Goal: Transaction & Acquisition: Purchase product/service

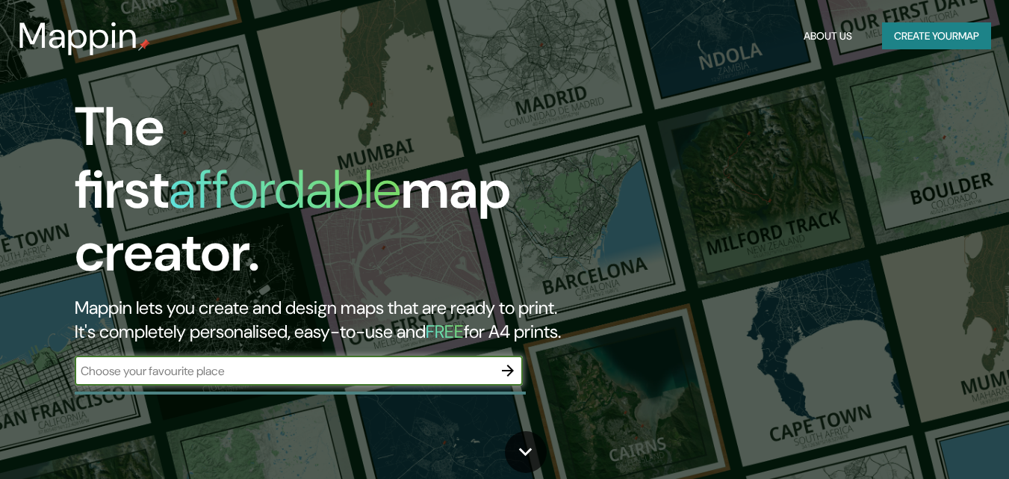
click at [382, 362] on input "text" at bounding box center [284, 370] width 418 height 17
type input "zacacetas"
click at [502, 361] on icon "button" at bounding box center [508, 370] width 18 height 18
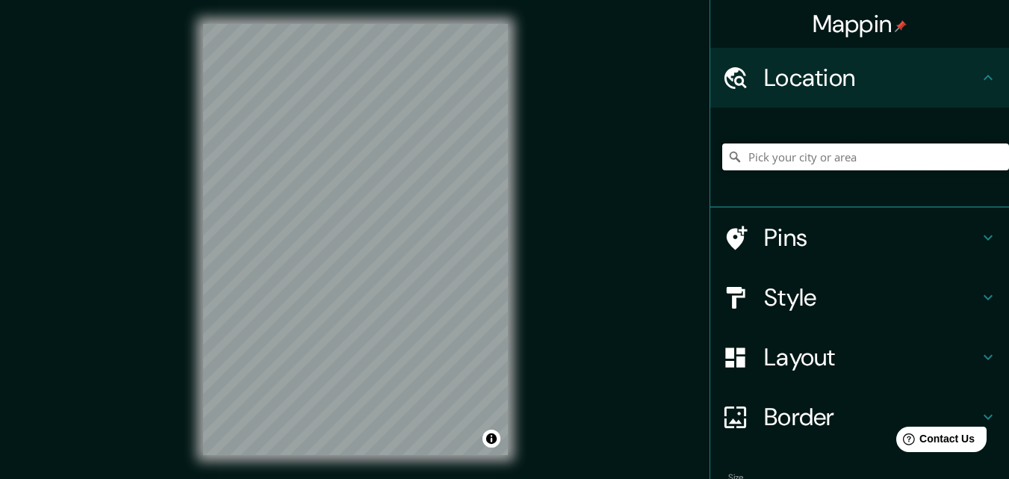
click at [784, 165] on input "Pick your city or area" at bounding box center [865, 156] width 287 height 27
drag, startPoint x: 948, startPoint y: 159, endPoint x: 939, endPoint y: 171, distance: 14.9
click at [939, 171] on div "[STREET_ADDRESS][PERSON_NAME][PERSON_NAME][PERSON_NAME] [STREET_ADDRESS][PERSON…" at bounding box center [865, 156] width 287 height 75
click at [995, 163] on input "[STREET_ADDRESS][PERSON_NAME][PERSON_NAME][PERSON_NAME]" at bounding box center [865, 156] width 287 height 27
type input "[STREET_ADDRESS][PERSON_NAME][PERSON_NAME][PERSON_NAME]"
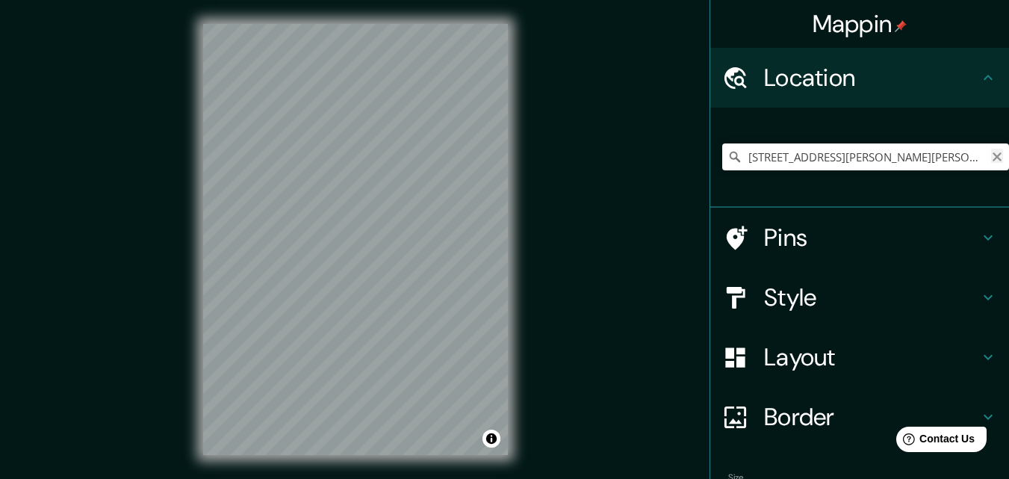
click at [991, 157] on icon "Clear" at bounding box center [997, 157] width 12 height 12
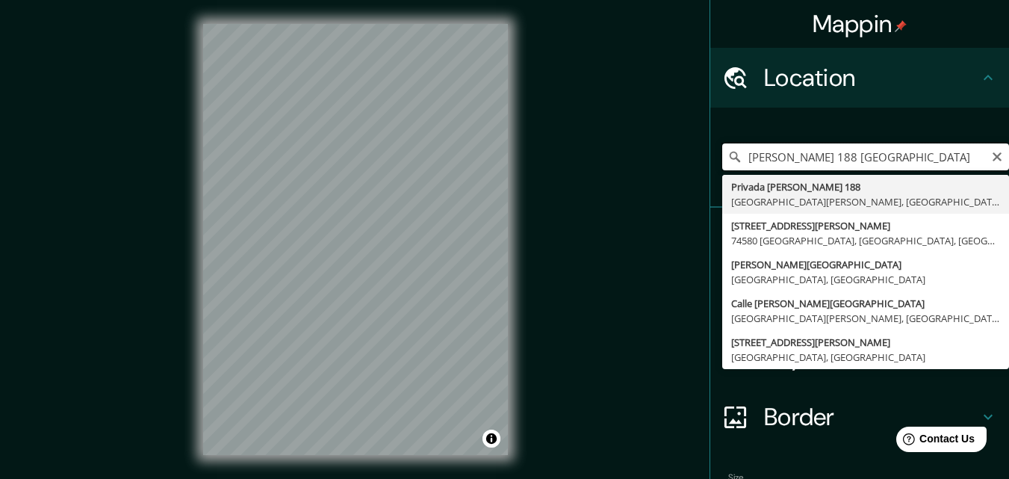
click at [827, 160] on input "[PERSON_NAME] 188 [GEOGRAPHIC_DATA]" at bounding box center [865, 156] width 287 height 27
type input "[PERSON_NAME][GEOGRAPHIC_DATA], [GEOGRAPHIC_DATA], [GEOGRAPHIC_DATA]"
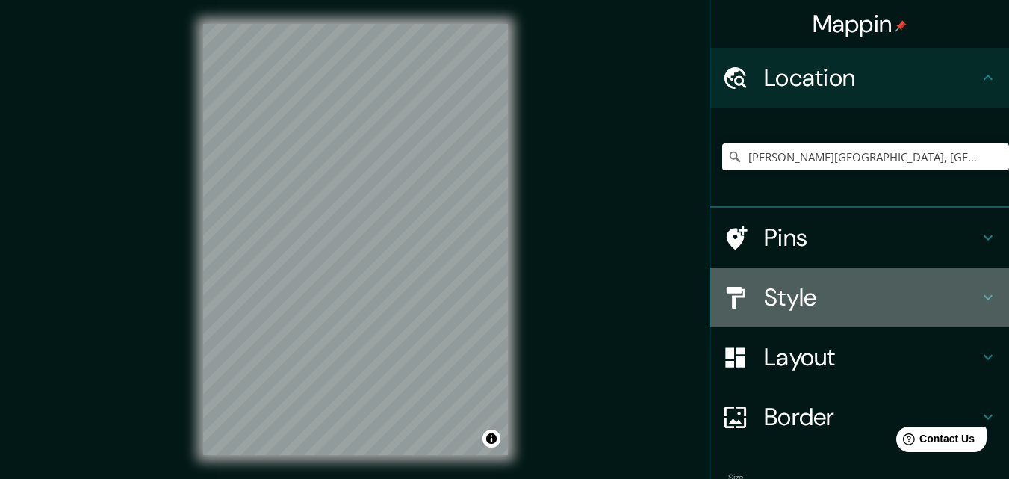
click at [808, 290] on h4 "Style" at bounding box center [871, 297] width 215 height 30
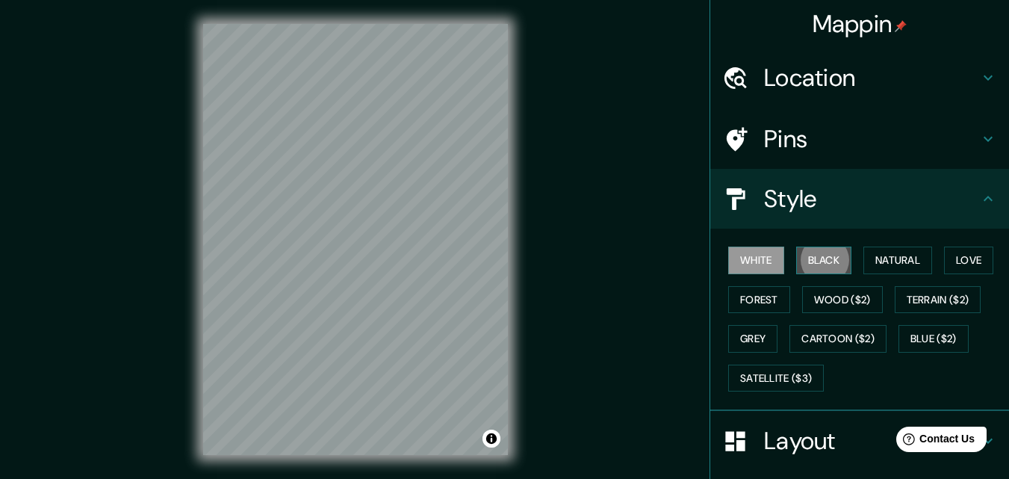
click at [821, 249] on button "Black" at bounding box center [824, 260] width 56 height 28
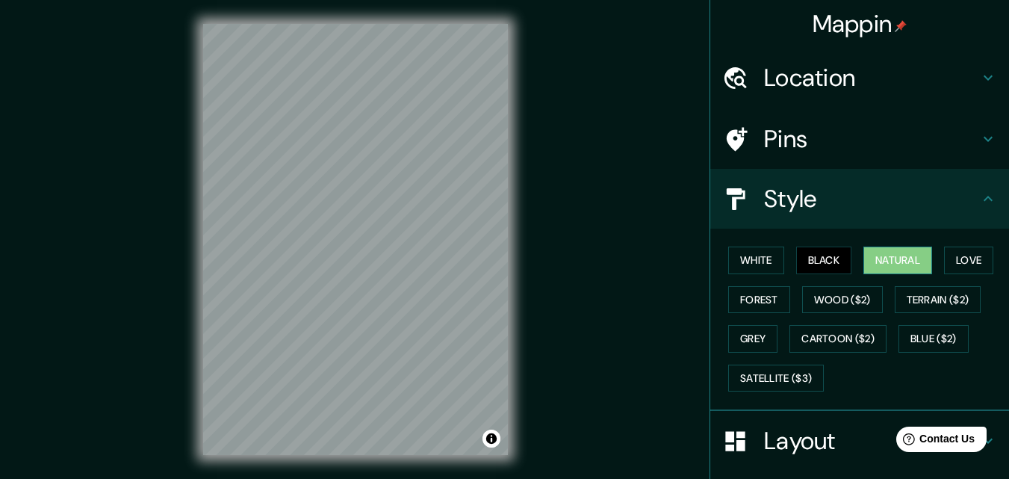
click at [894, 252] on button "Natural" at bounding box center [897, 260] width 69 height 28
click at [959, 258] on button "Love" at bounding box center [968, 260] width 49 height 28
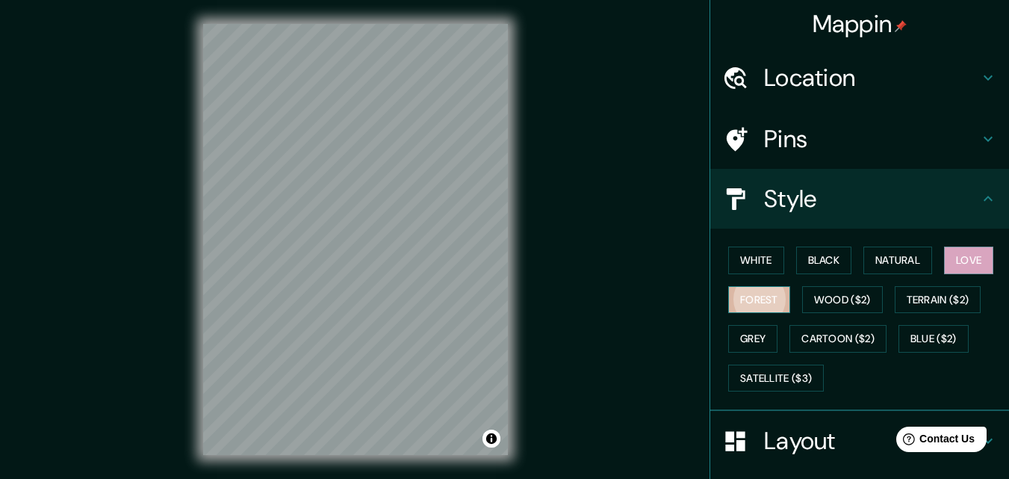
click at [765, 303] on button "Forest" at bounding box center [759, 300] width 62 height 28
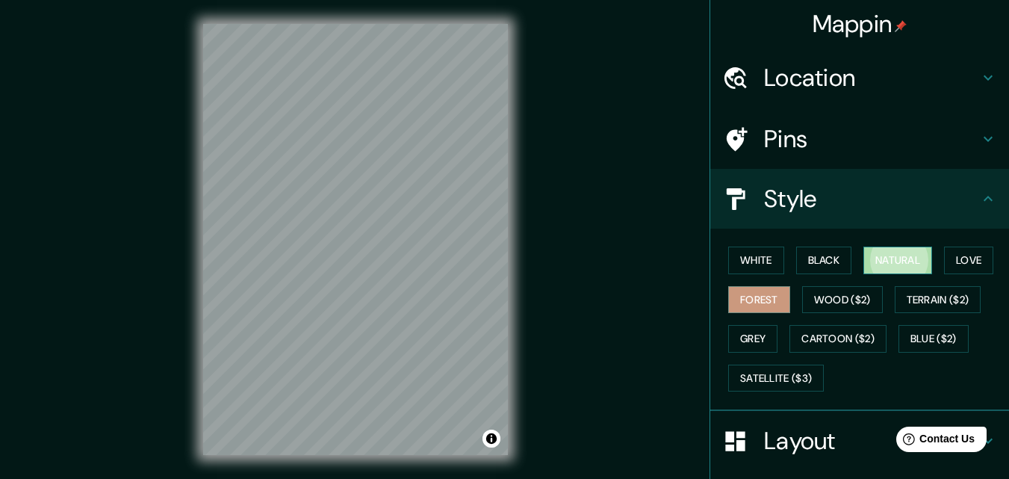
click at [904, 257] on button "Natural" at bounding box center [897, 260] width 69 height 28
click at [815, 258] on button "Black" at bounding box center [824, 260] width 56 height 28
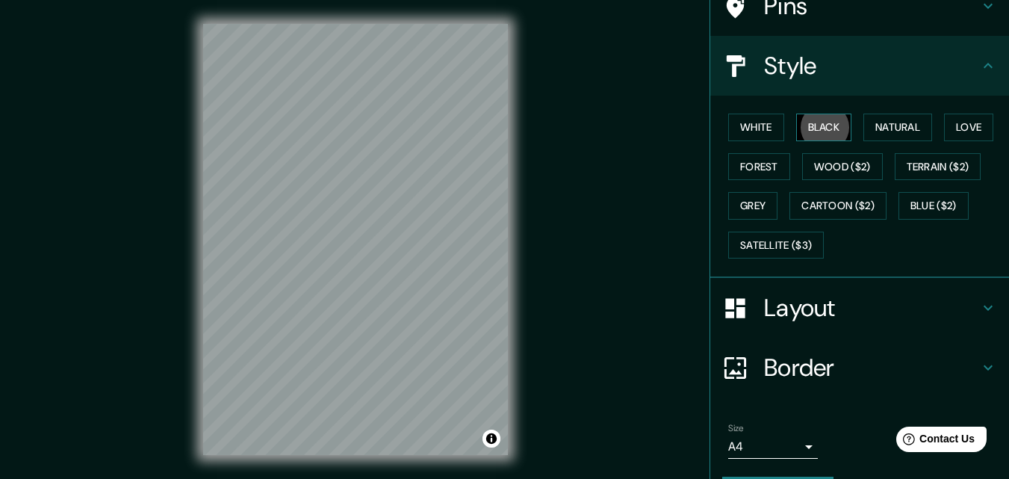
scroll to position [149, 0]
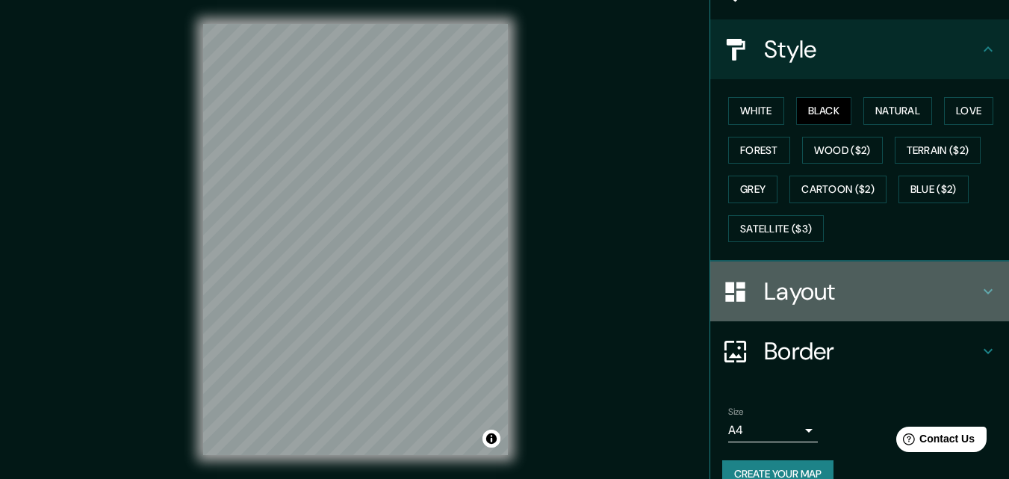
click at [812, 273] on div "Layout" at bounding box center [859, 291] width 299 height 60
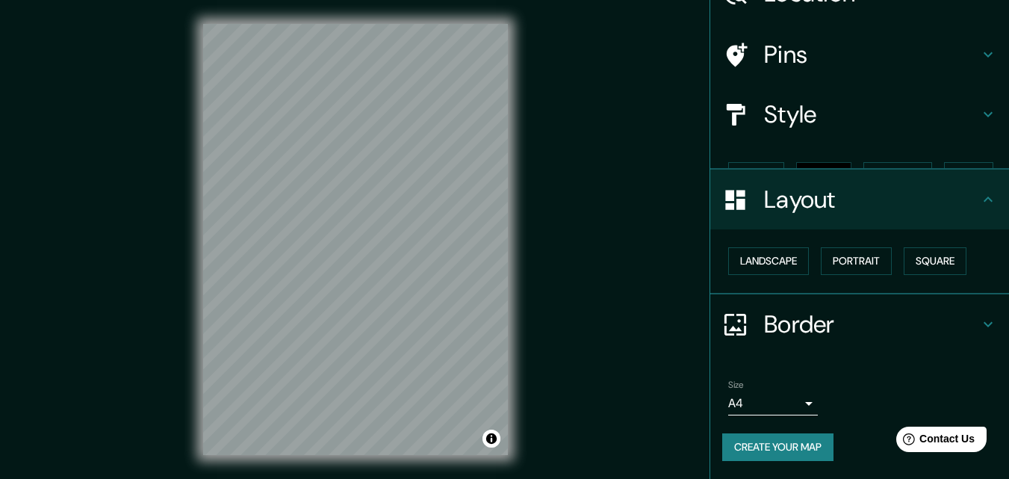
scroll to position [58, 0]
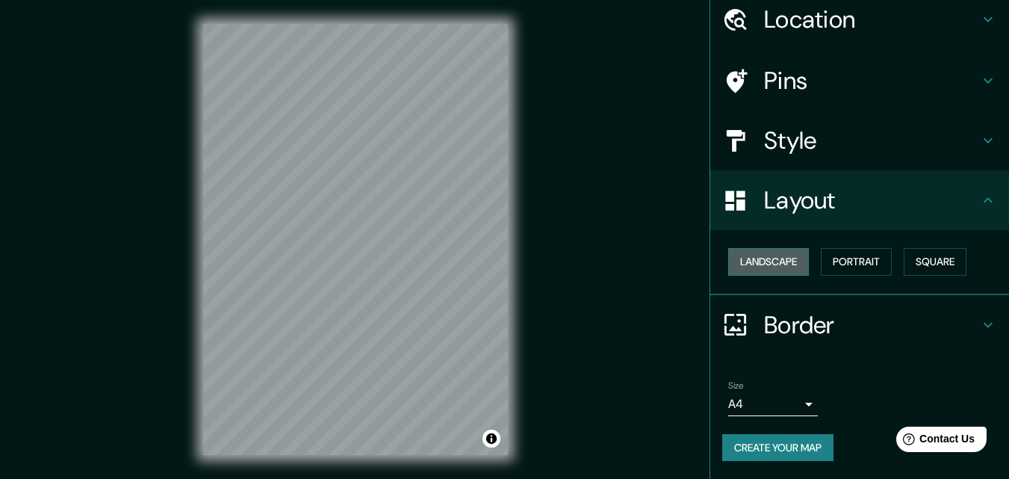
click at [761, 260] on button "Landscape" at bounding box center [768, 262] width 81 height 28
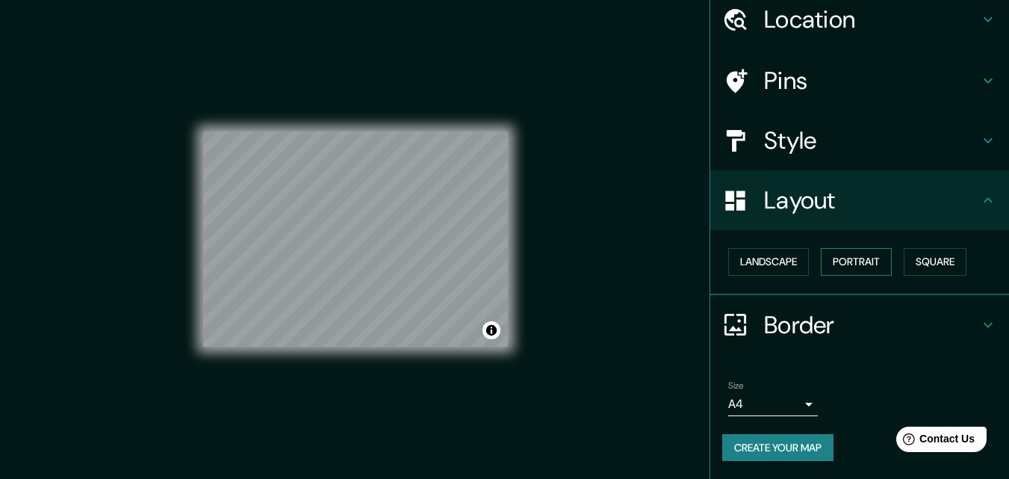
click at [866, 270] on button "Portrait" at bounding box center [856, 262] width 71 height 28
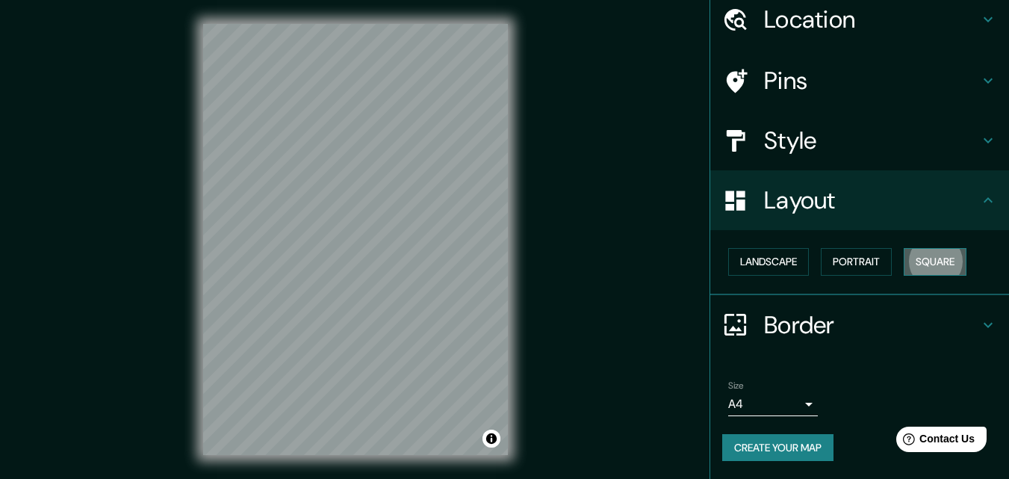
click at [936, 273] on button "Square" at bounding box center [934, 262] width 63 height 28
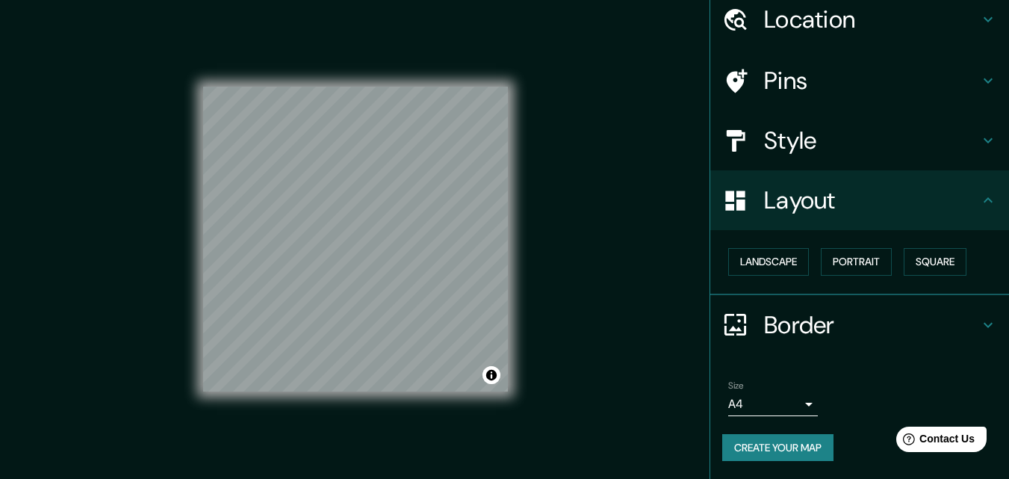
click at [755, 284] on div "Landscape [GEOGRAPHIC_DATA]" at bounding box center [859, 262] width 299 height 65
click at [764, 332] on h4 "Border" at bounding box center [871, 325] width 215 height 30
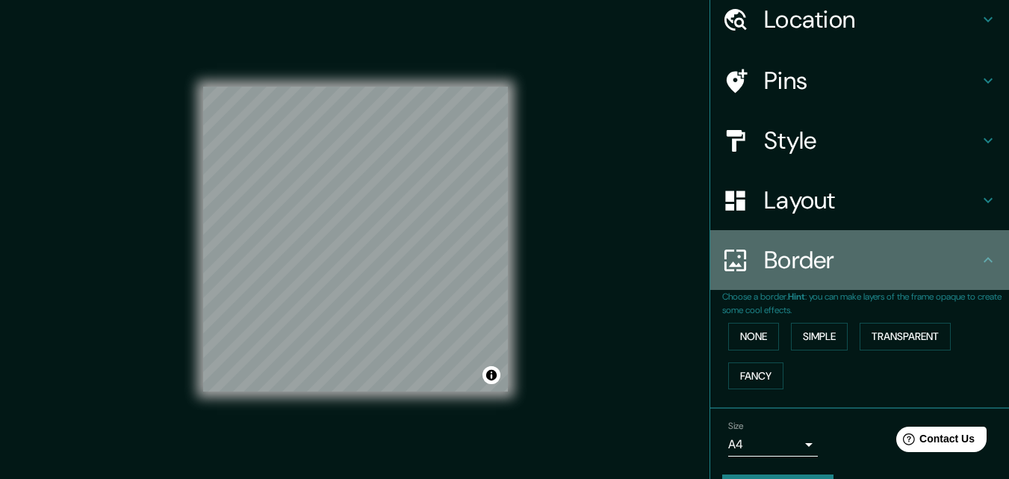
click at [776, 273] on h4 "Border" at bounding box center [871, 260] width 215 height 30
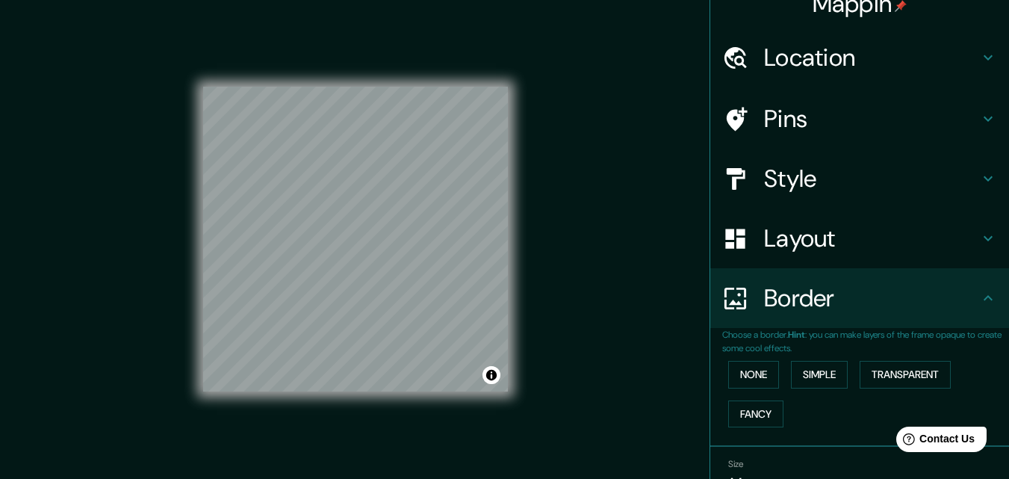
scroll to position [0, 0]
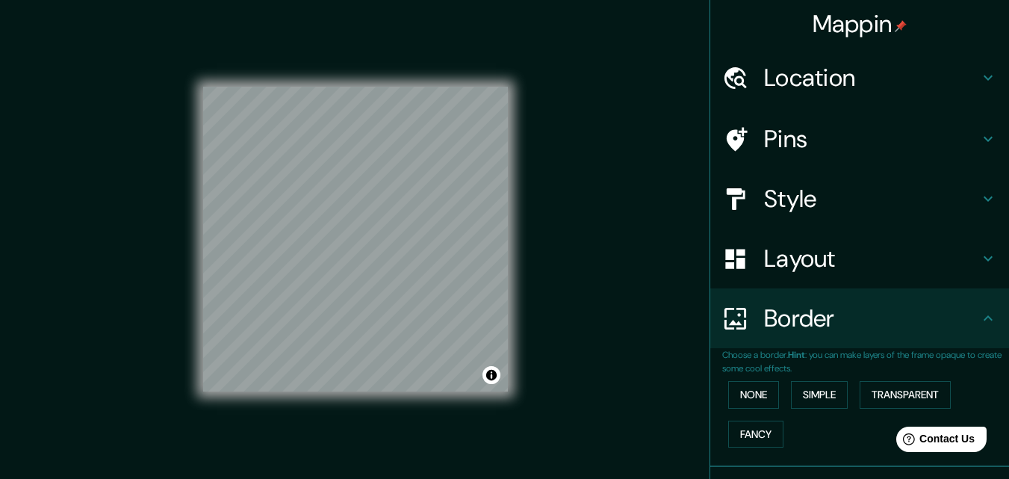
click at [770, 75] on h4 "Location" at bounding box center [871, 78] width 215 height 30
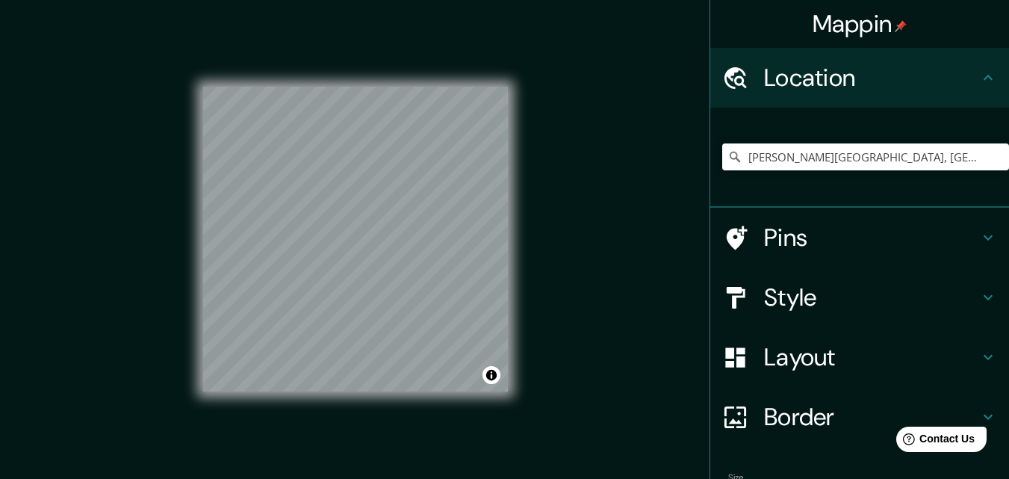
click at [770, 294] on h4 "Style" at bounding box center [871, 297] width 215 height 30
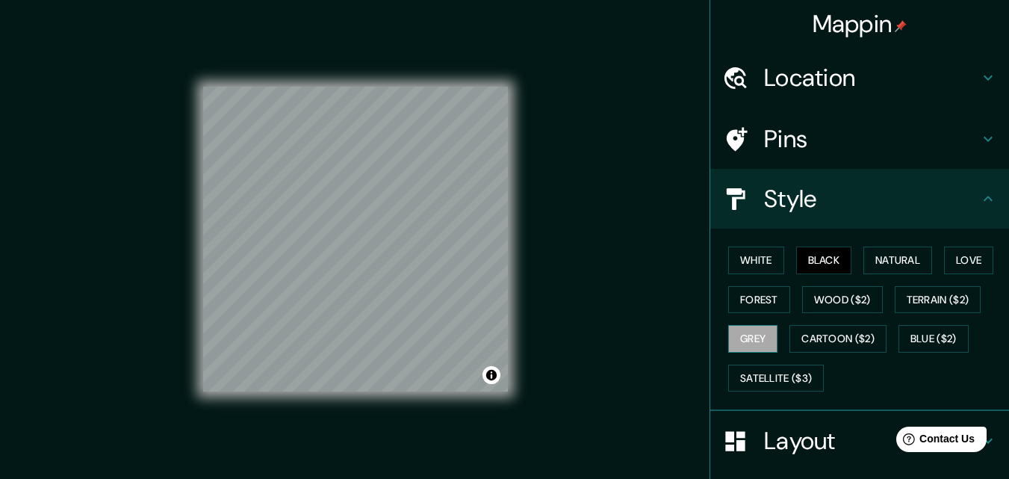
click at [736, 328] on button "Grey" at bounding box center [752, 339] width 49 height 28
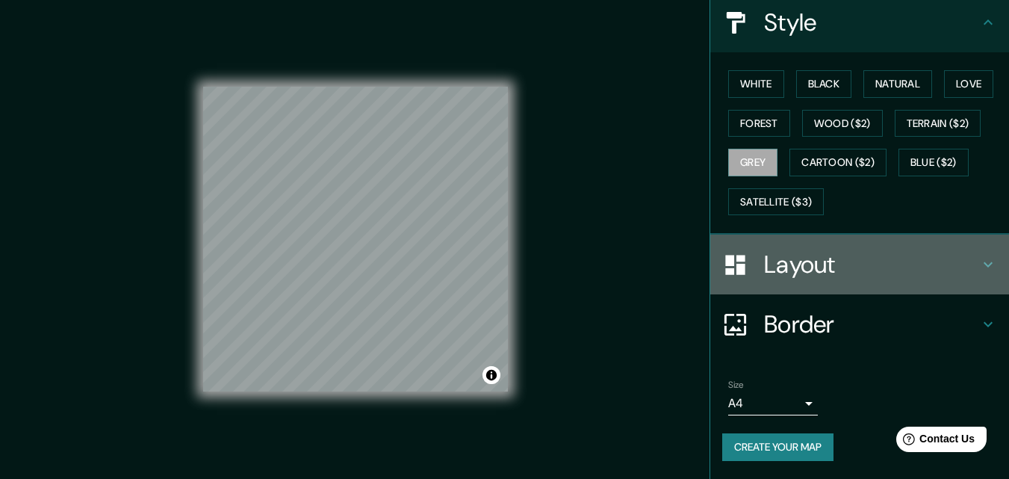
click at [771, 252] on h4 "Layout" at bounding box center [871, 264] width 215 height 30
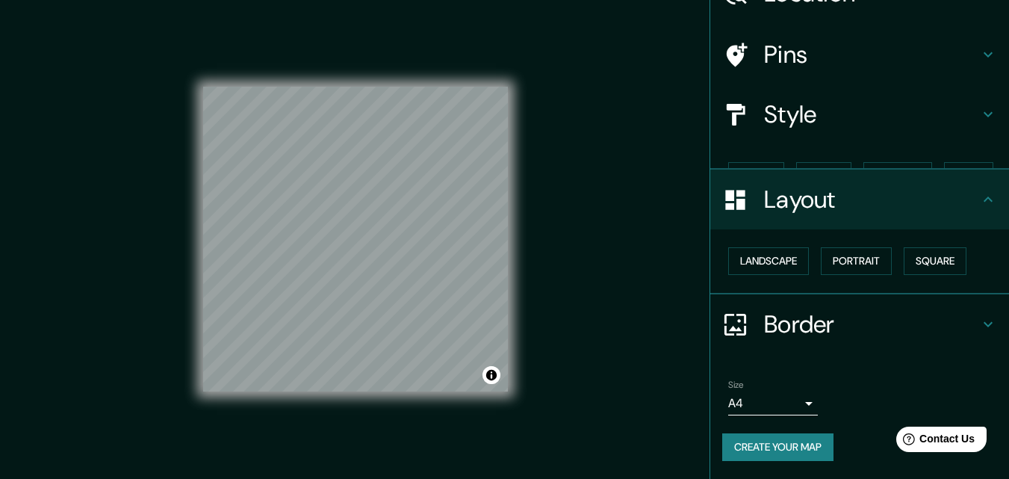
scroll to position [58, 0]
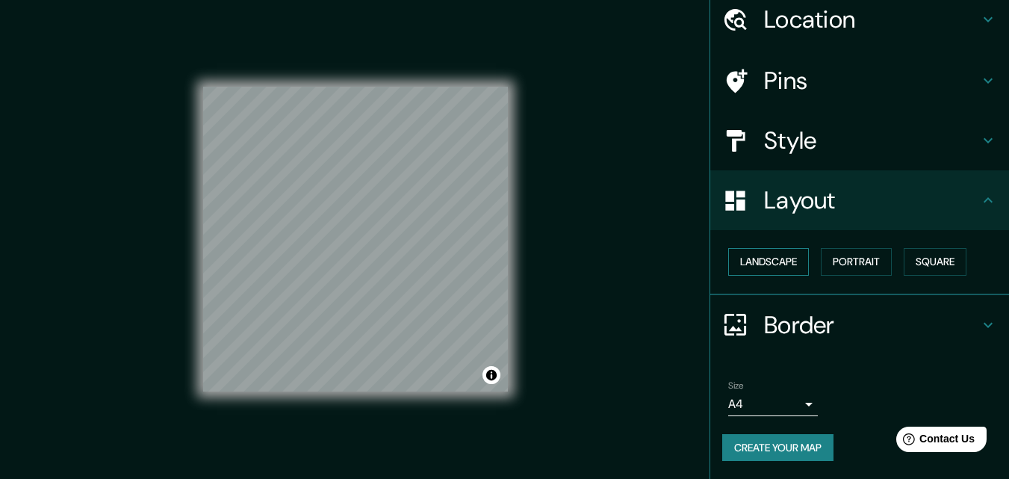
click at [767, 259] on button "Landscape" at bounding box center [768, 262] width 81 height 28
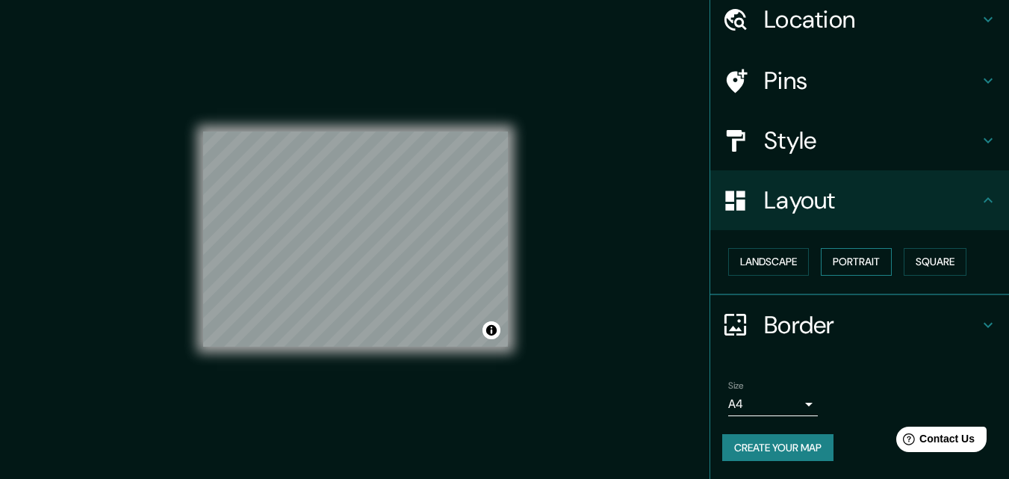
click at [846, 253] on button "Portrait" at bounding box center [856, 262] width 71 height 28
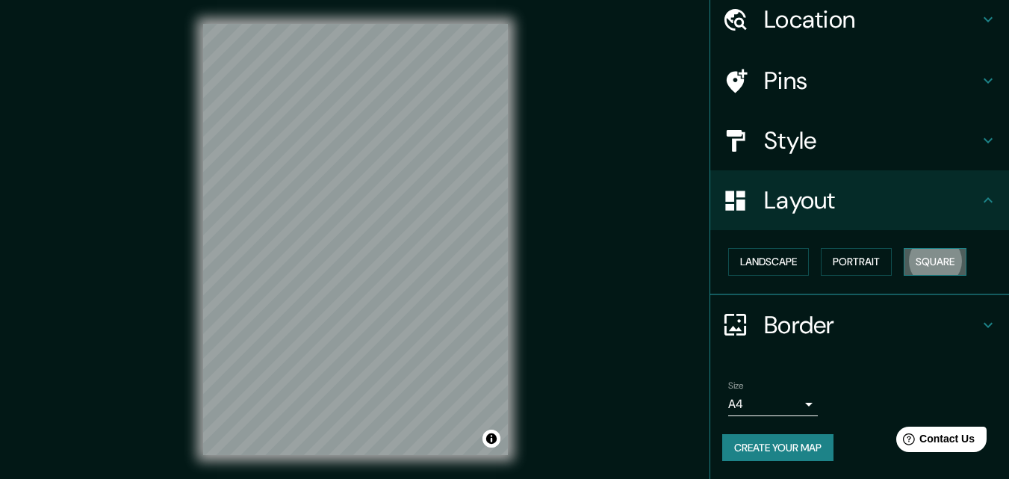
click at [924, 255] on button "Square" at bounding box center [934, 262] width 63 height 28
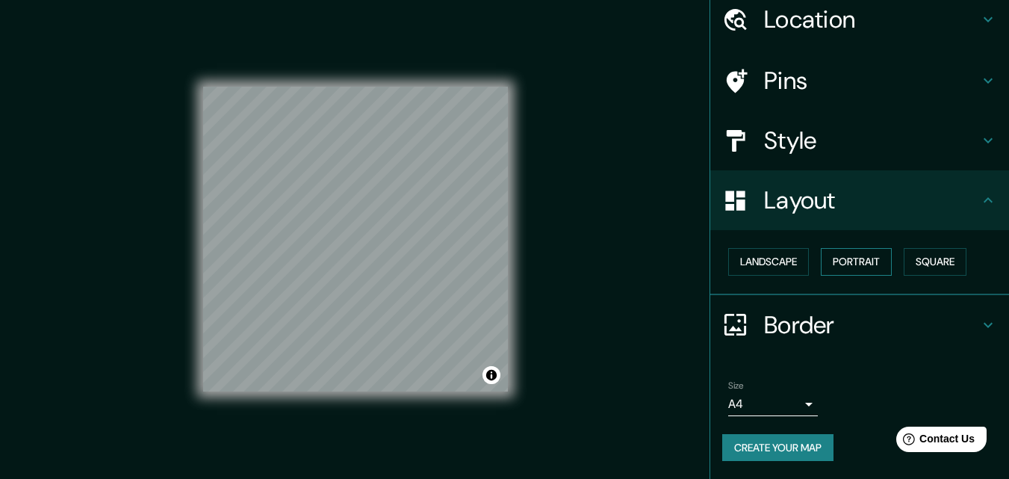
click at [821, 253] on button "Portrait" at bounding box center [856, 262] width 71 height 28
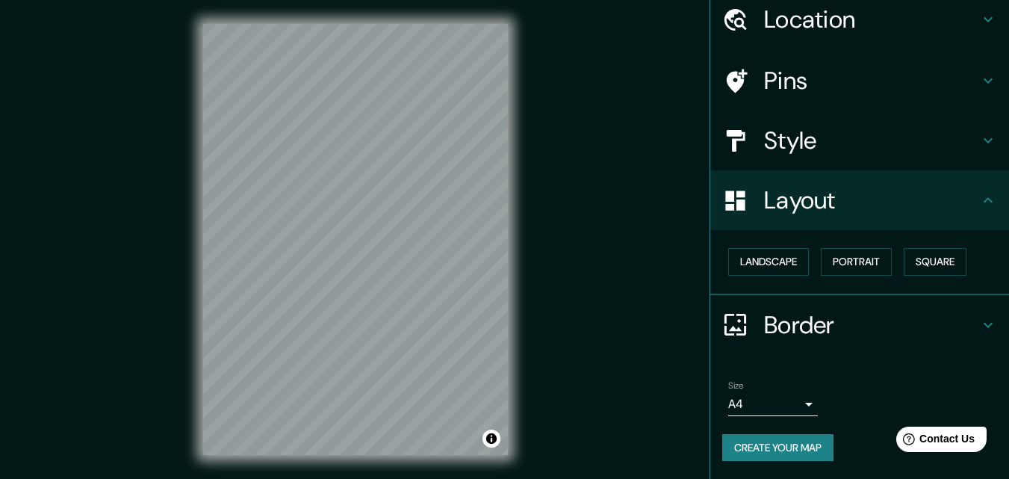
click at [785, 324] on h4 "Border" at bounding box center [871, 325] width 215 height 30
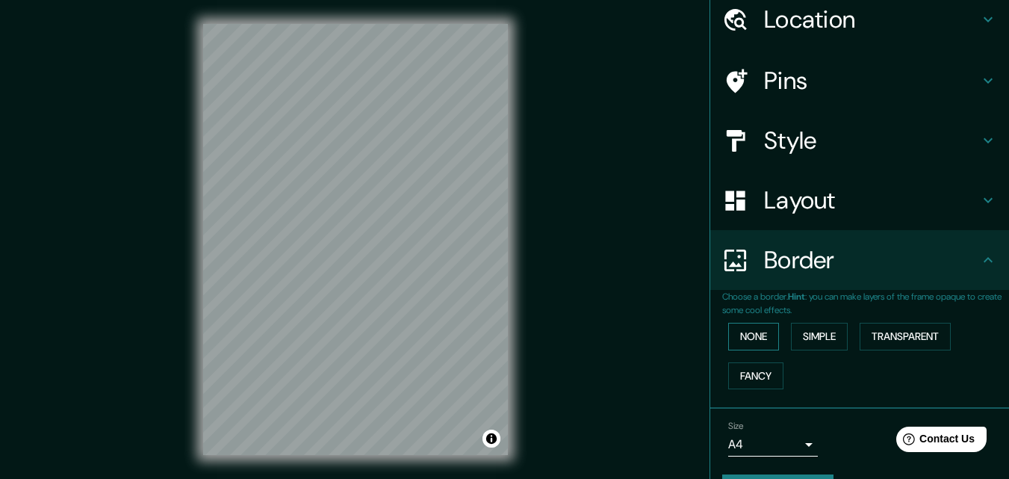
click at [760, 332] on button "None" at bounding box center [753, 337] width 51 height 28
click at [803, 329] on button "Simple" at bounding box center [819, 337] width 57 height 28
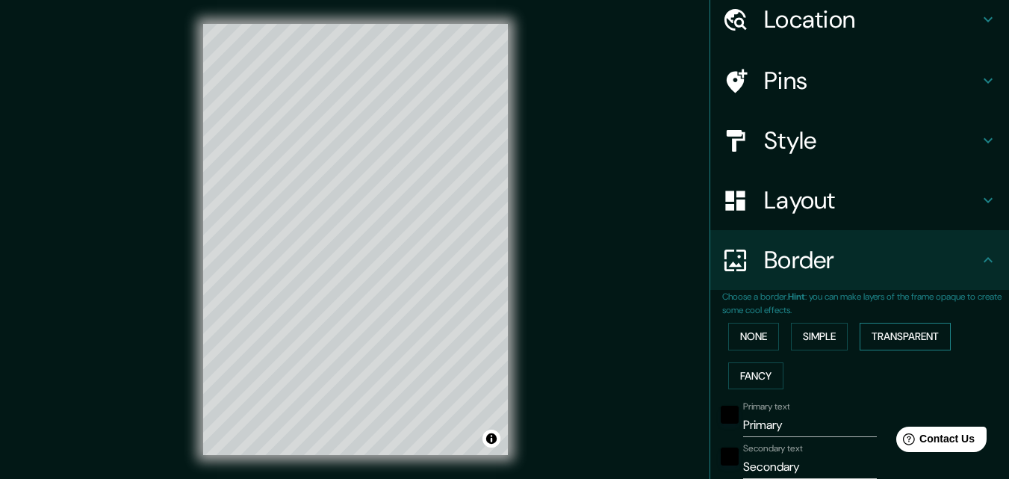
click at [897, 337] on button "Transparent" at bounding box center [904, 337] width 91 height 28
click at [750, 381] on button "Fancy" at bounding box center [755, 376] width 55 height 28
click at [741, 329] on button "None" at bounding box center [753, 337] width 51 height 28
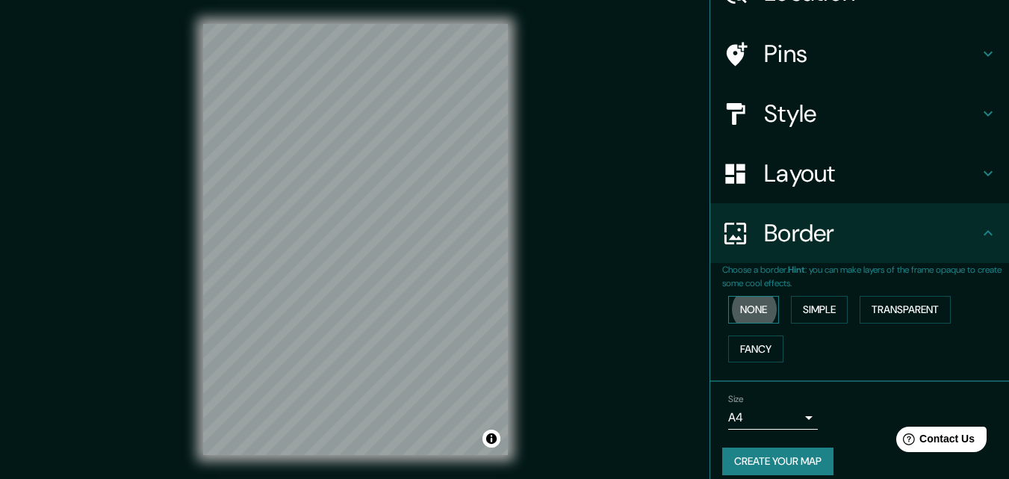
scroll to position [99, 0]
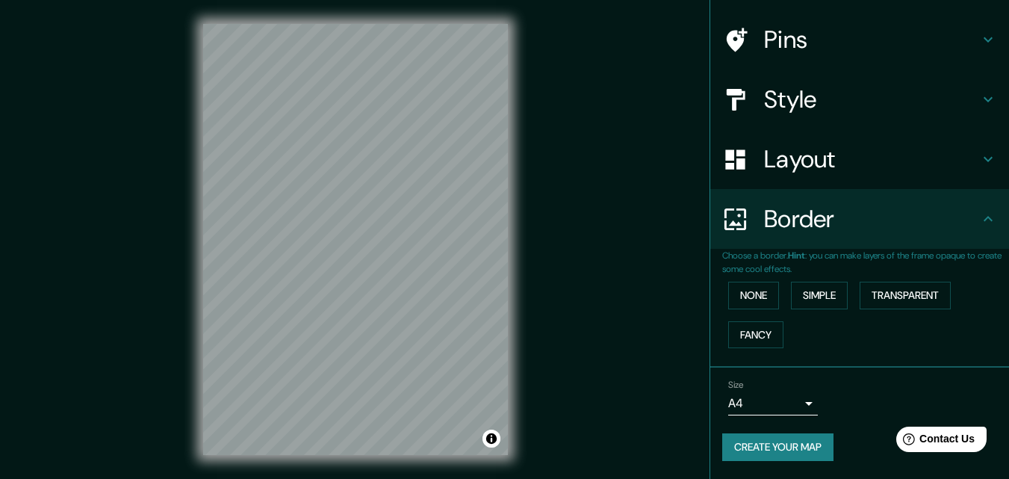
click at [758, 404] on body "Mappin Location [PERSON_NAME][GEOGRAPHIC_DATA], 03020 [GEOGRAPHIC_DATA], [GEOGR…" at bounding box center [504, 239] width 1009 height 479
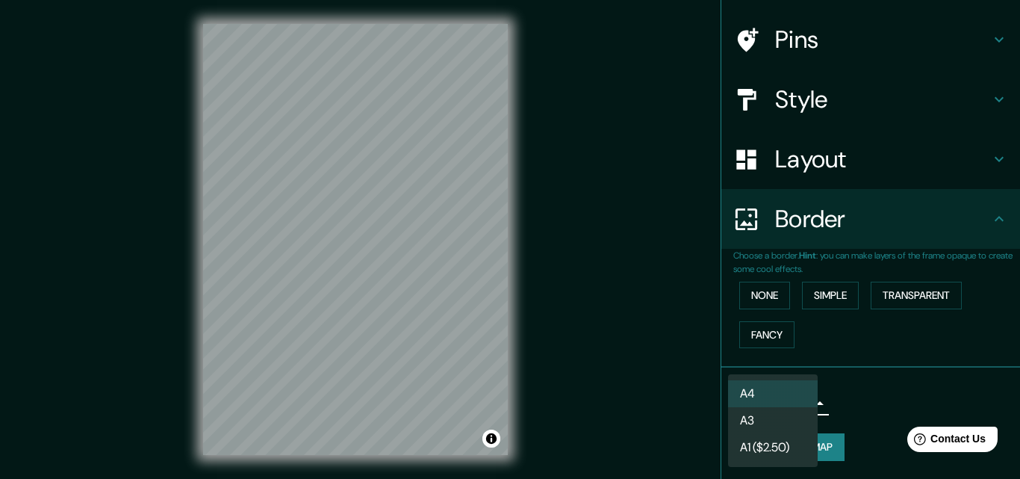
click at [768, 426] on li "A3" at bounding box center [773, 420] width 90 height 27
type input "a4"
